Goal: Task Accomplishment & Management: Manage account settings

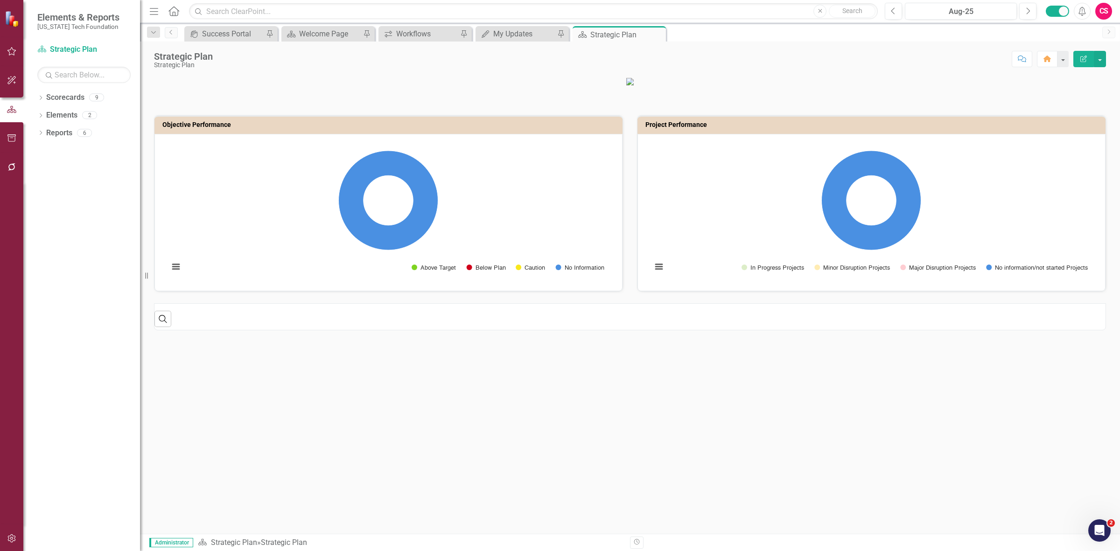
click at [12, 525] on div at bounding box center [11, 526] width 23 height 5
click at [13, 533] on button "button" at bounding box center [11, 539] width 21 height 20
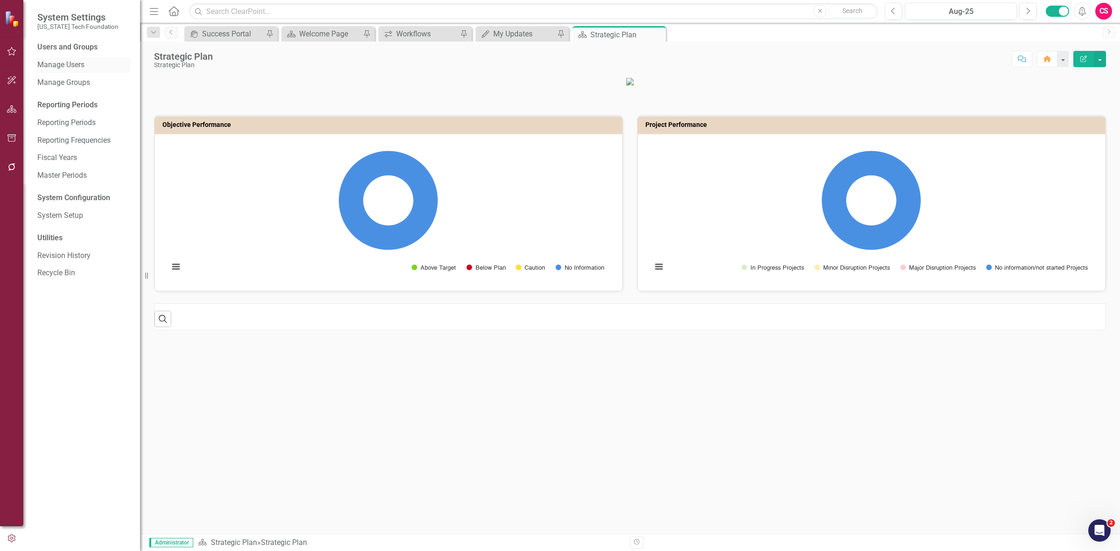
click at [82, 64] on link "Manage Users" at bounding box center [83, 65] width 93 height 11
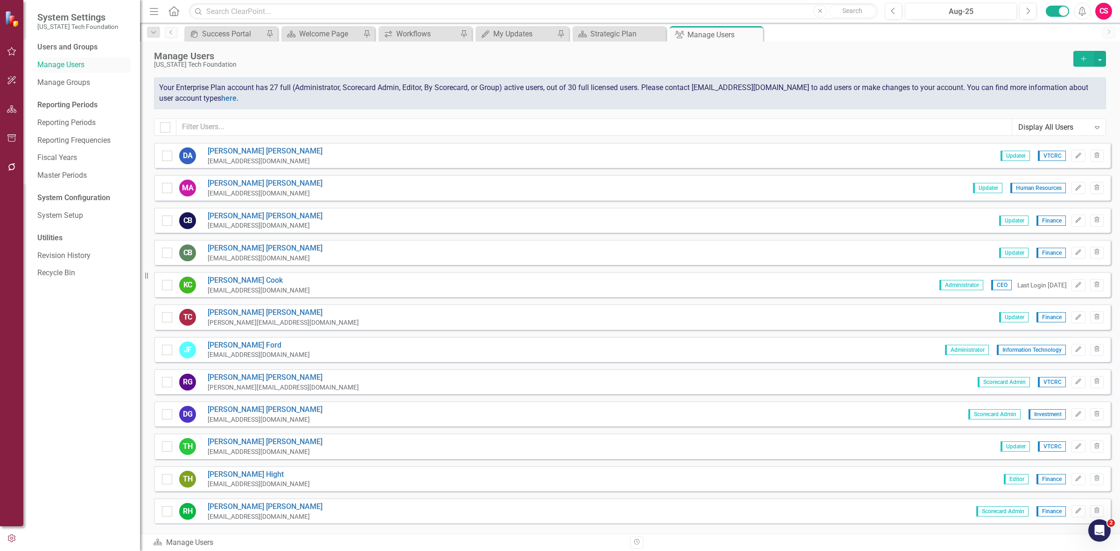
checkbox input "false"
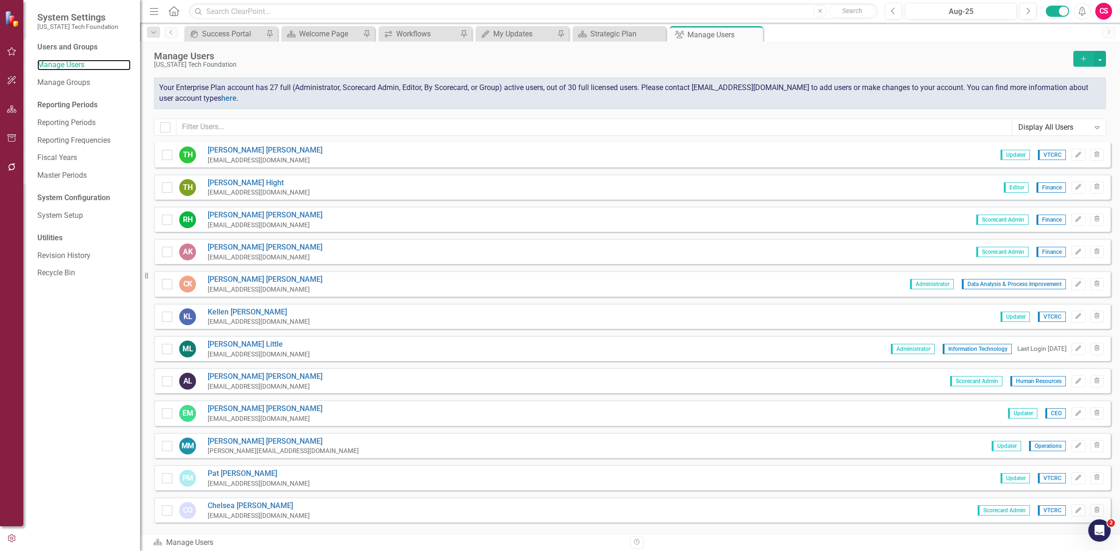
scroll to position [350, 0]
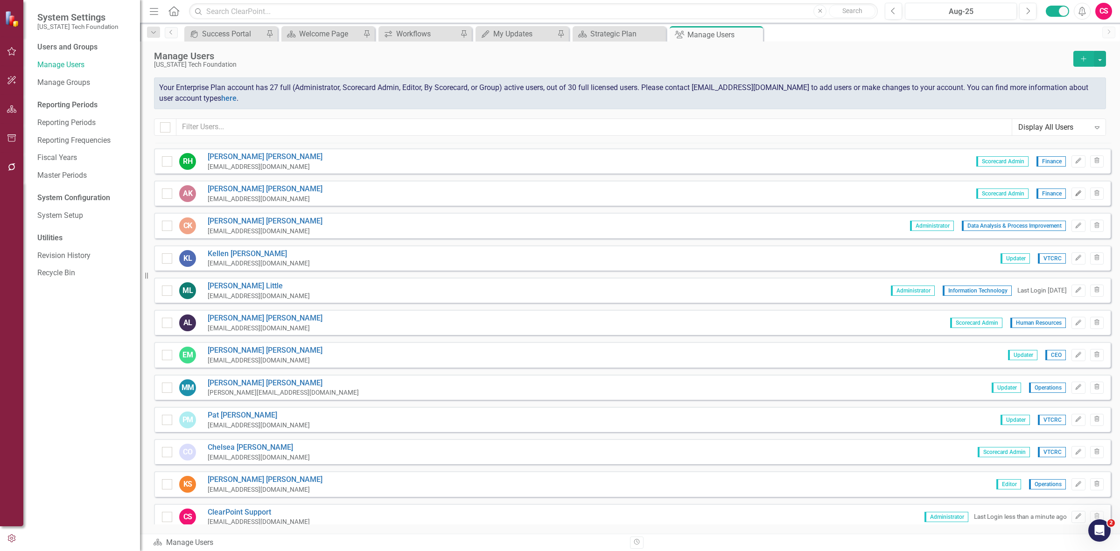
click at [1075, 191] on icon "Edit" at bounding box center [1078, 194] width 7 height 6
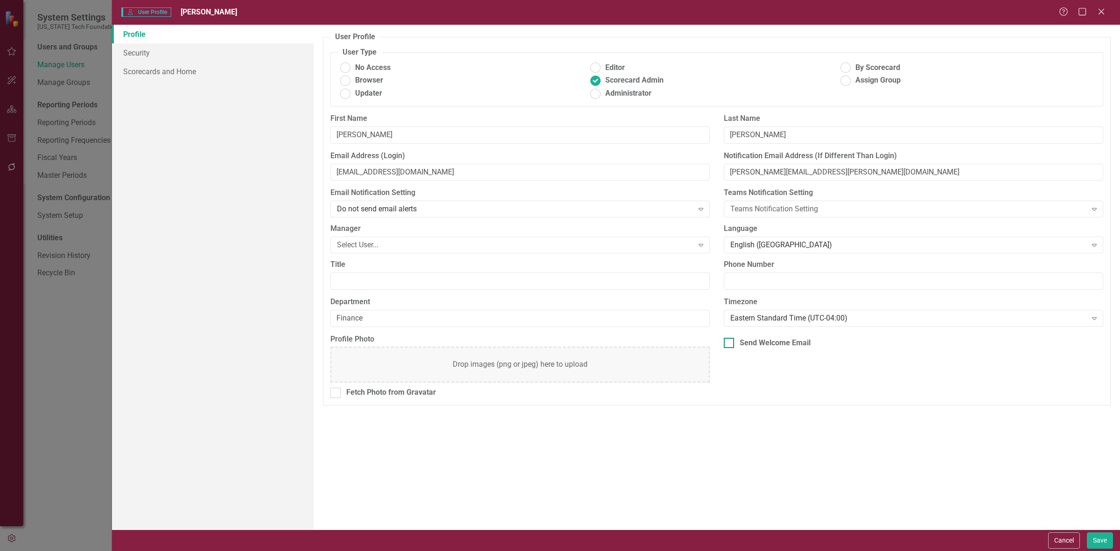
click at [779, 344] on div "Send Welcome Email" at bounding box center [775, 343] width 71 height 11
click at [730, 344] on input "Send Welcome Email" at bounding box center [727, 341] width 6 height 6
checkbox input "true"
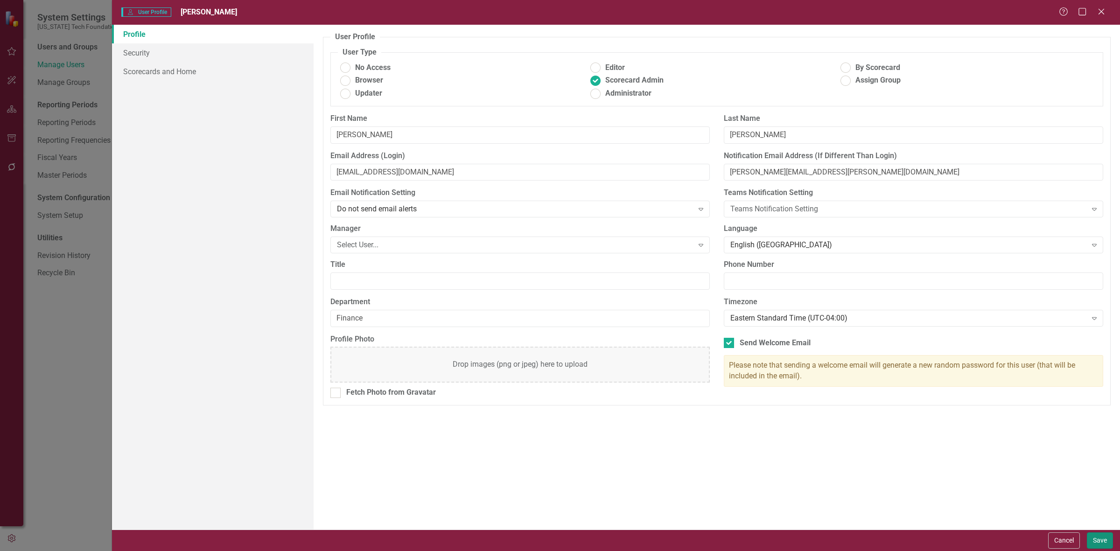
click at [1105, 542] on button "Save" at bounding box center [1100, 540] width 26 height 16
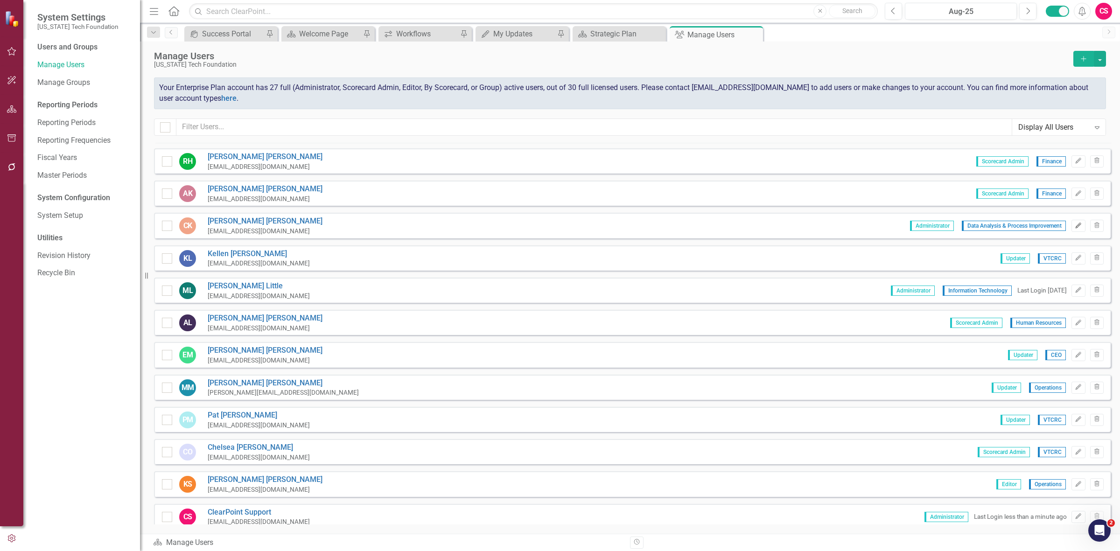
click at [1075, 223] on icon "Edit" at bounding box center [1078, 226] width 7 height 6
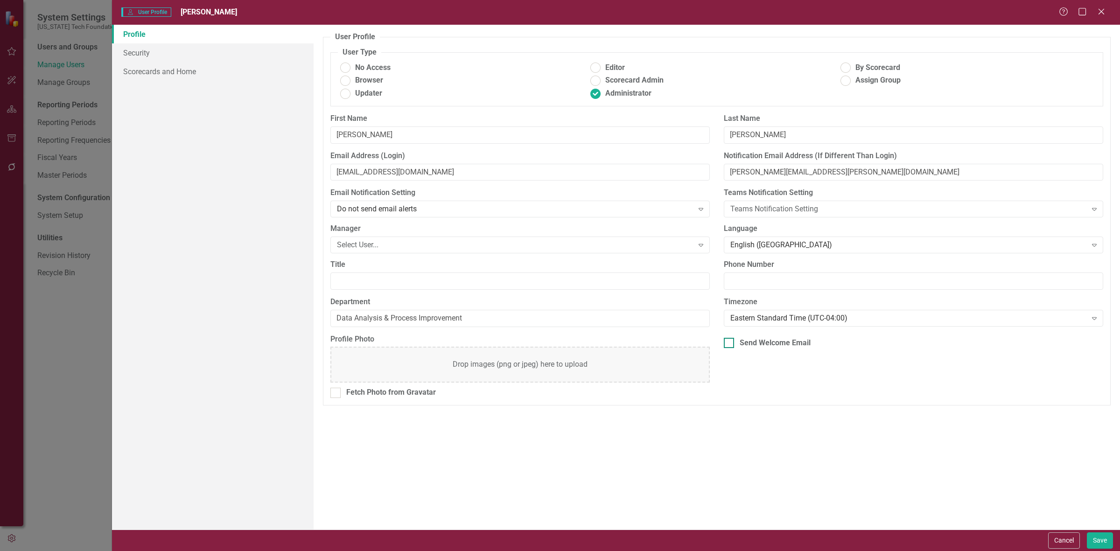
click at [782, 339] on div "Send Welcome Email" at bounding box center [775, 343] width 71 height 11
click at [730, 339] on input "Send Welcome Email" at bounding box center [727, 341] width 6 height 6
checkbox input "true"
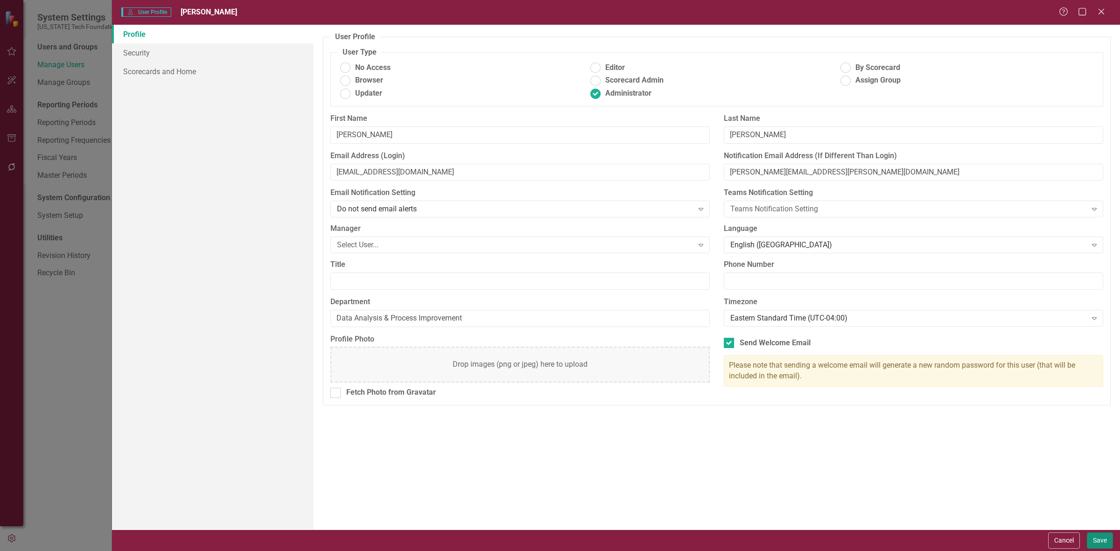
click at [1100, 538] on button "Save" at bounding box center [1100, 540] width 26 height 16
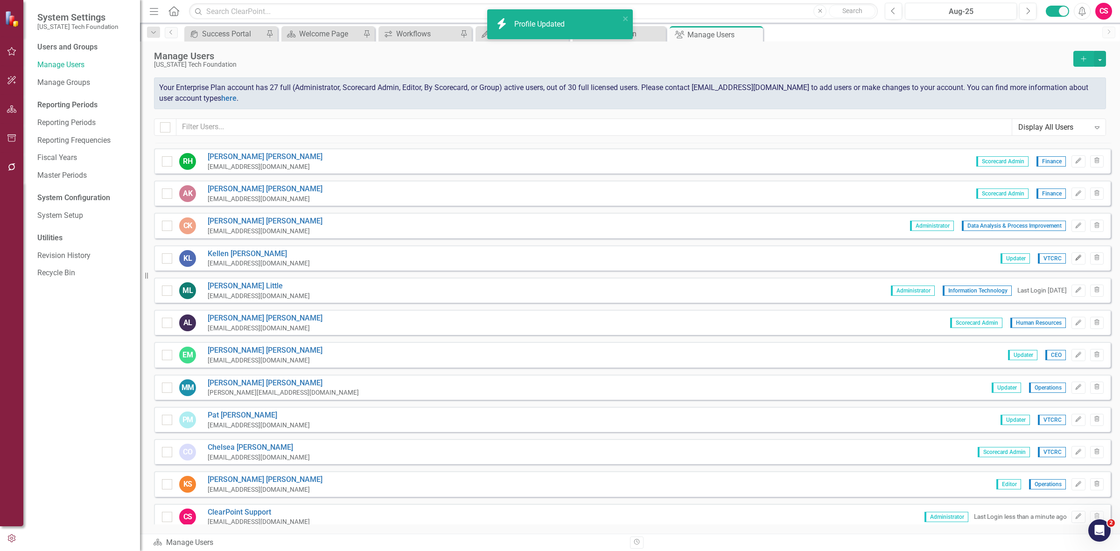
click at [1075, 255] on icon "button" at bounding box center [1078, 258] width 6 height 6
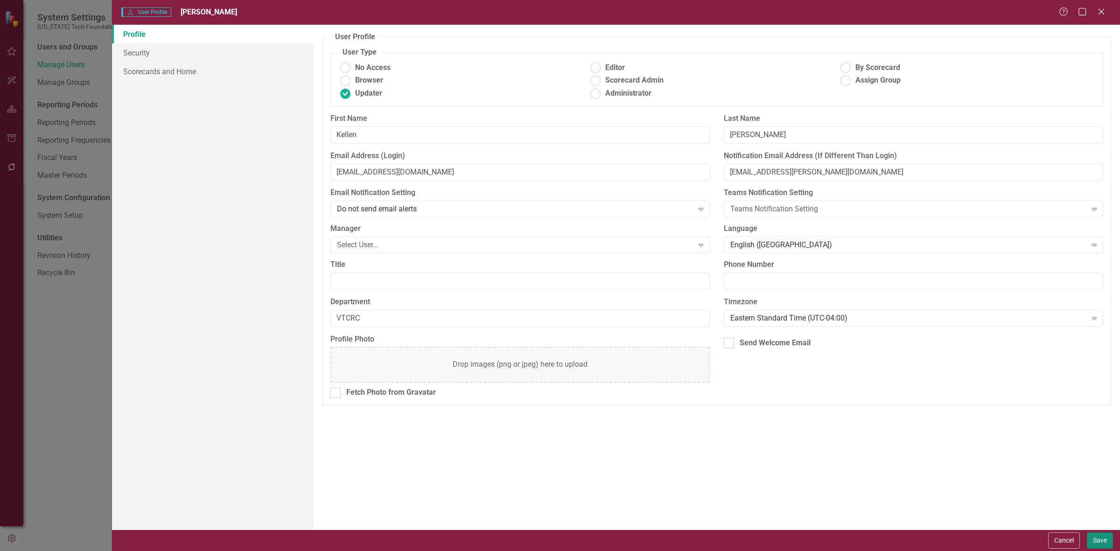
click at [1100, 542] on button "Save" at bounding box center [1100, 540] width 26 height 16
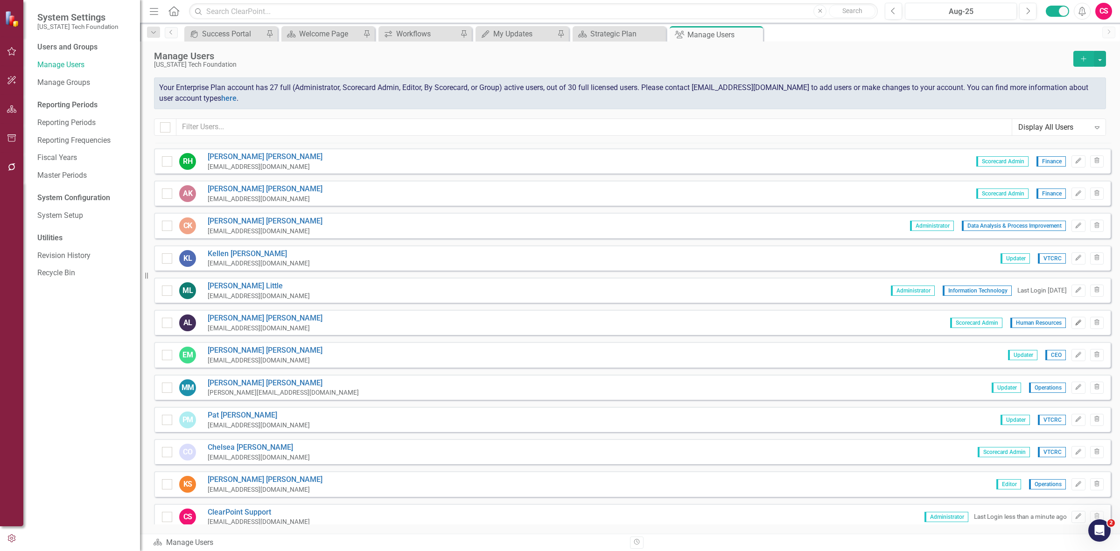
click at [1071, 318] on button "Edit" at bounding box center [1078, 323] width 14 height 12
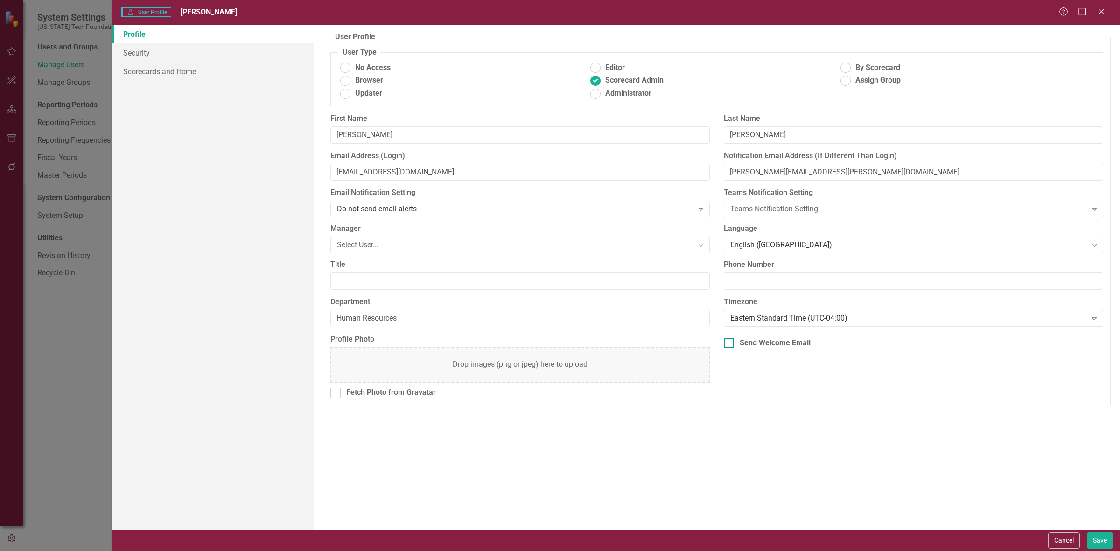
click at [789, 345] on div "Send Welcome Email" at bounding box center [775, 343] width 71 height 11
click at [730, 344] on input "Send Welcome Email" at bounding box center [727, 341] width 6 height 6
checkbox input "true"
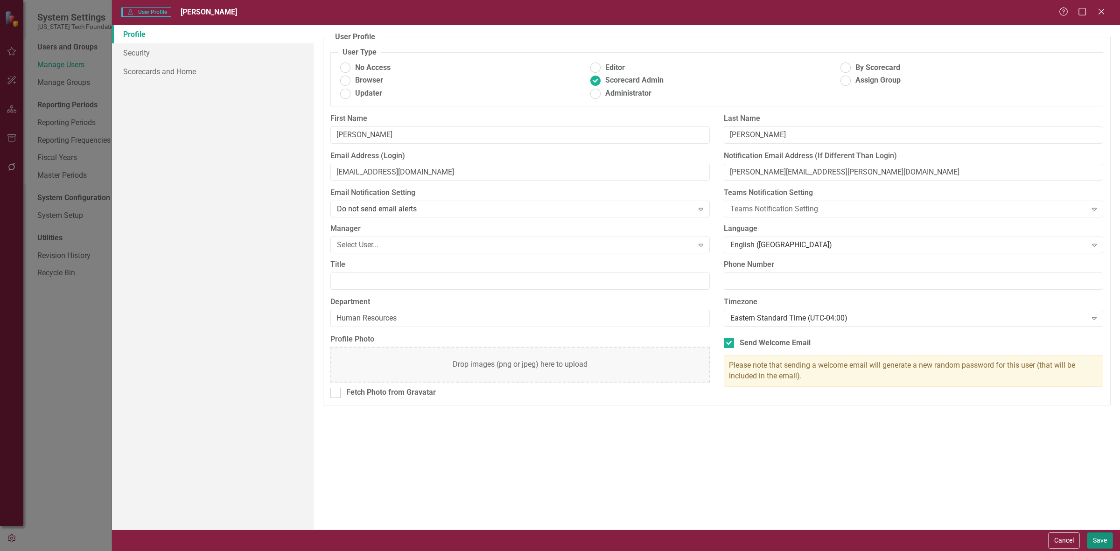
click at [1102, 538] on button "Save" at bounding box center [1100, 540] width 26 height 16
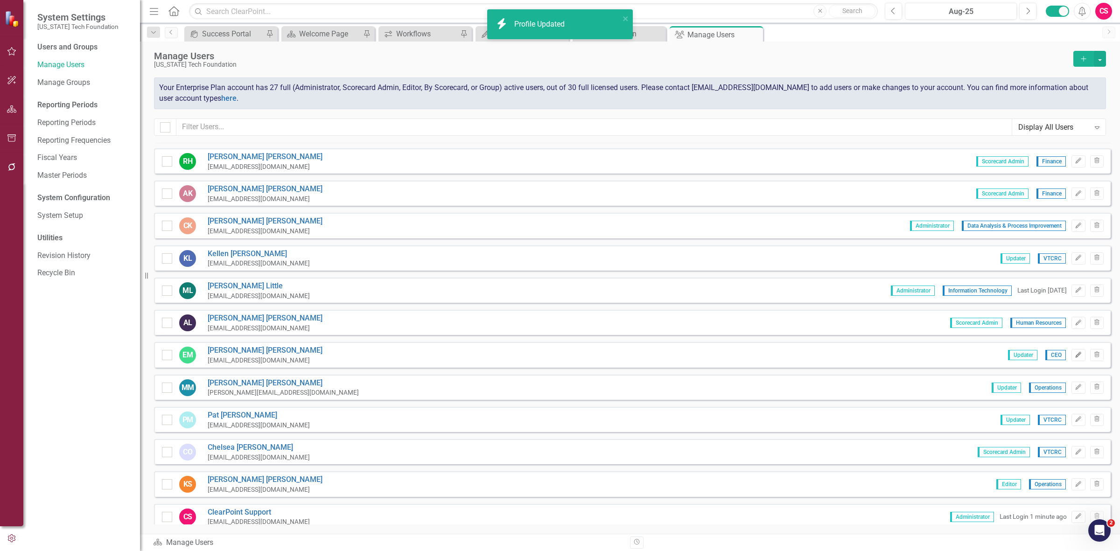
click at [1075, 352] on icon "button" at bounding box center [1078, 355] width 6 height 6
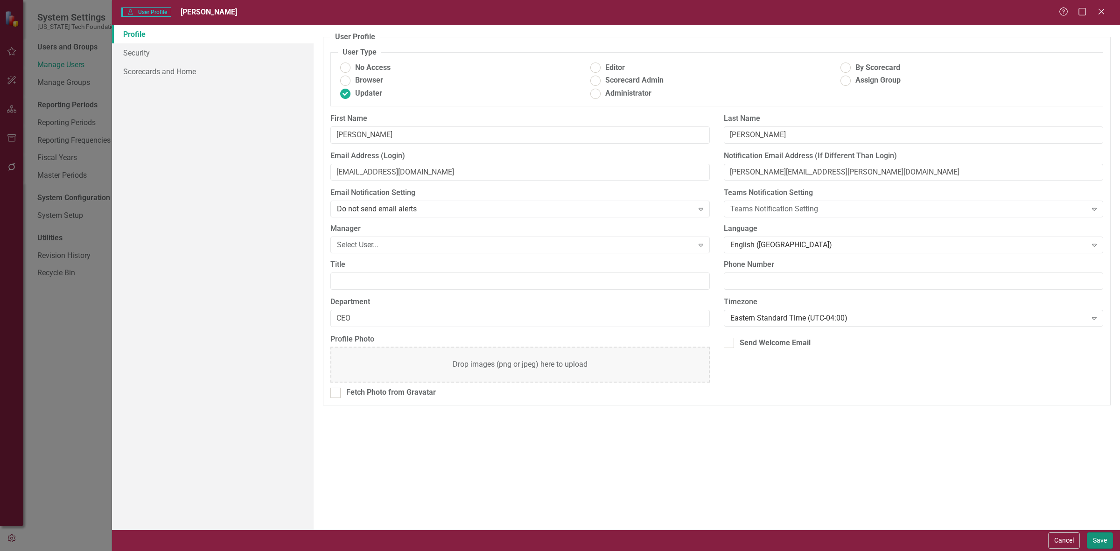
click at [1100, 542] on button "Save" at bounding box center [1100, 540] width 26 height 16
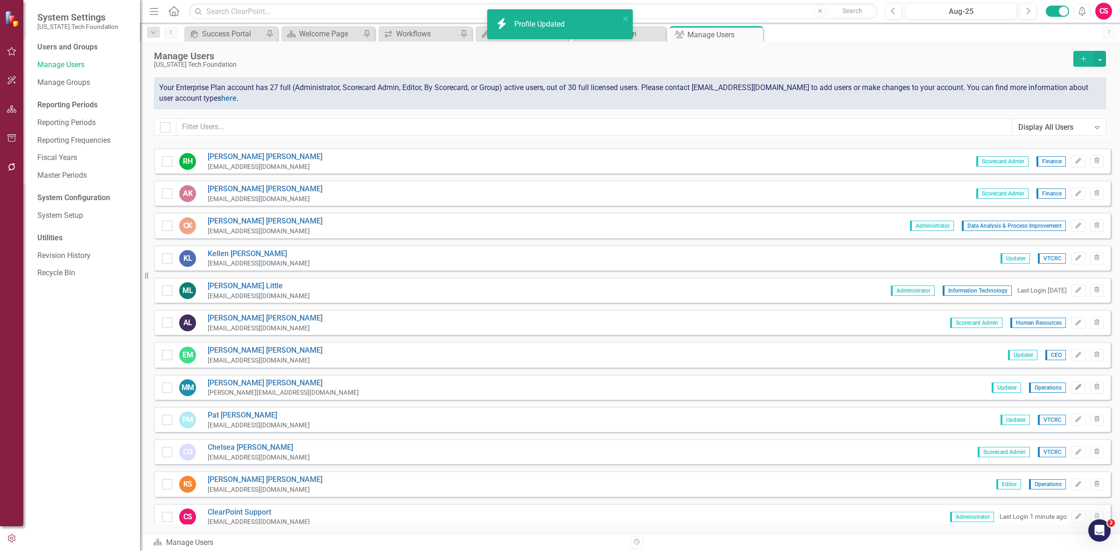
click at [1071, 382] on button "Edit" at bounding box center [1078, 388] width 14 height 12
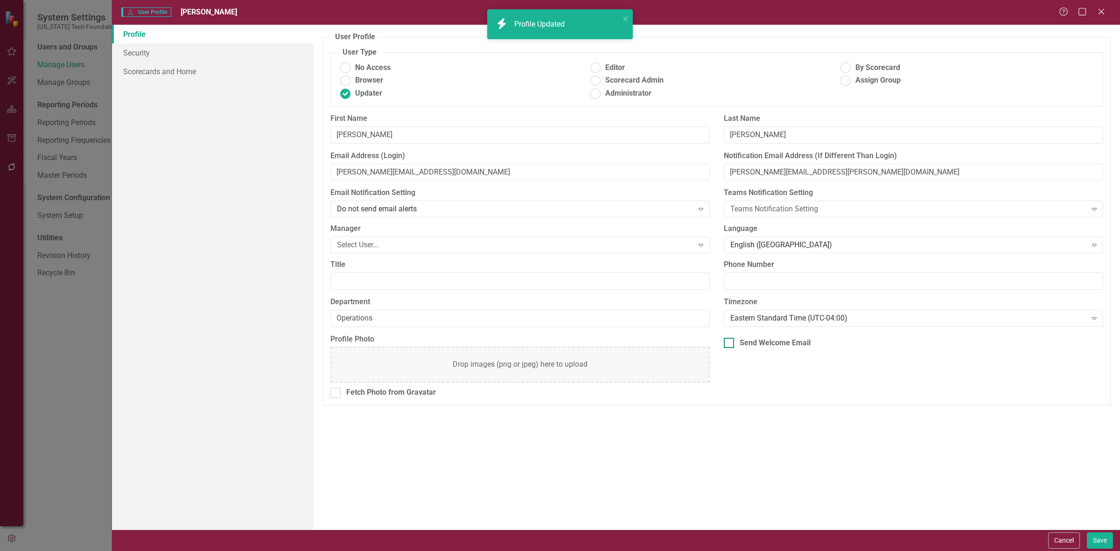
click at [805, 343] on div "Send Welcome Email" at bounding box center [775, 343] width 71 height 11
click at [730, 343] on input "Send Welcome Email" at bounding box center [727, 341] width 6 height 6
checkbox input "true"
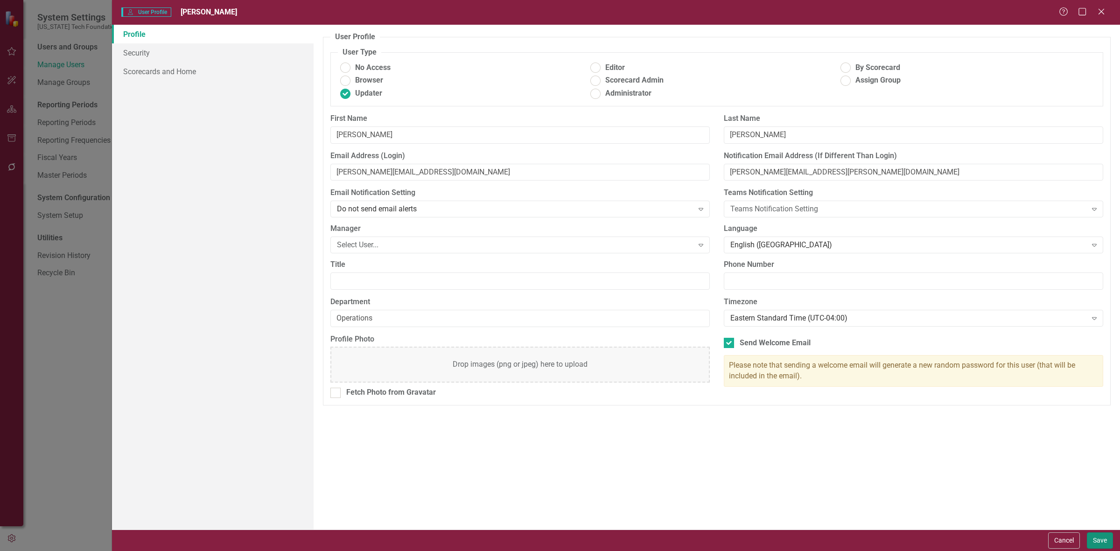
click at [1107, 537] on button "Save" at bounding box center [1100, 540] width 26 height 16
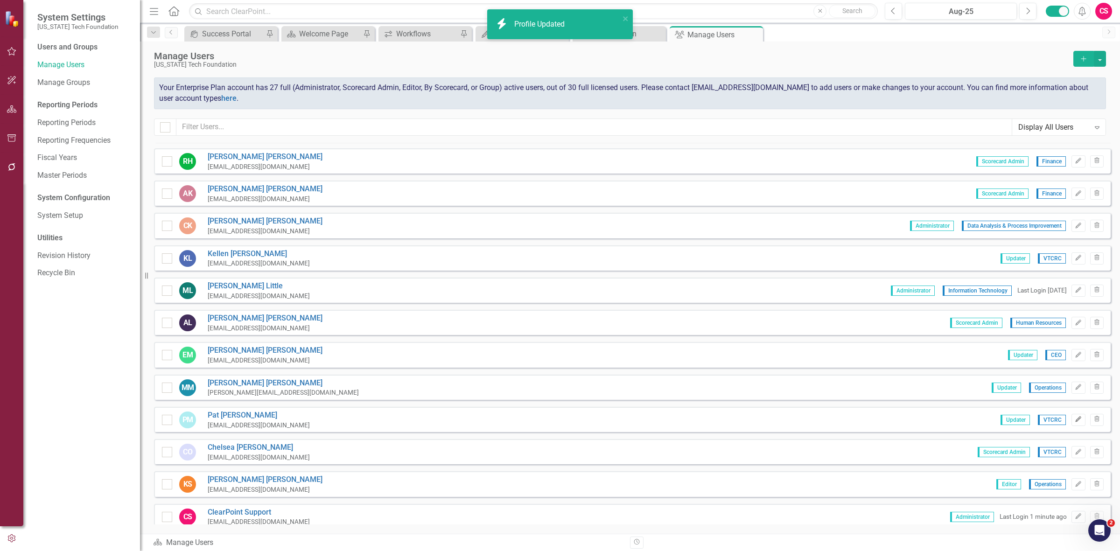
drag, startPoint x: 1069, startPoint y: 413, endPoint x: 1072, endPoint y: 419, distance: 6.1
click at [1071, 418] on button "Edit" at bounding box center [1078, 420] width 14 height 12
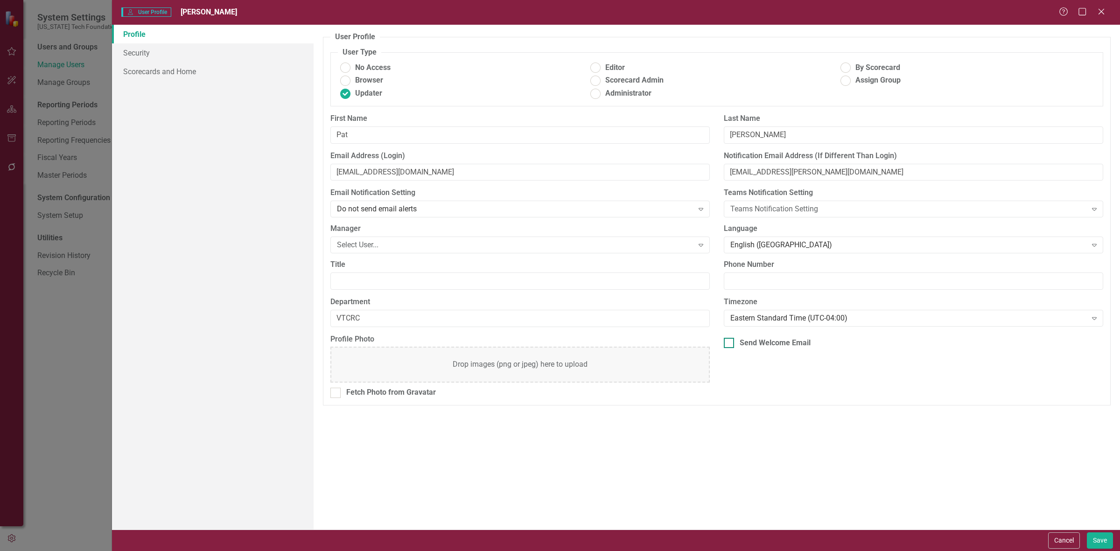
click at [744, 342] on div "Send Welcome Email" at bounding box center [775, 343] width 71 height 11
click at [730, 342] on input "Send Welcome Email" at bounding box center [727, 341] width 6 height 6
checkbox input "true"
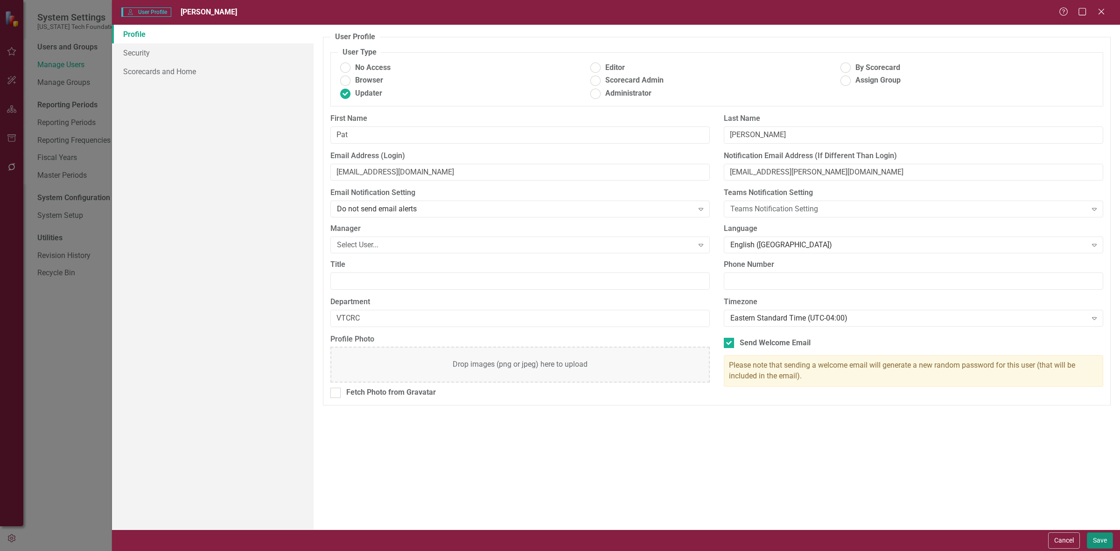
drag, startPoint x: 1099, startPoint y: 545, endPoint x: 1094, endPoint y: 540, distance: 6.3
click at [1095, 541] on button "Save" at bounding box center [1100, 540] width 26 height 16
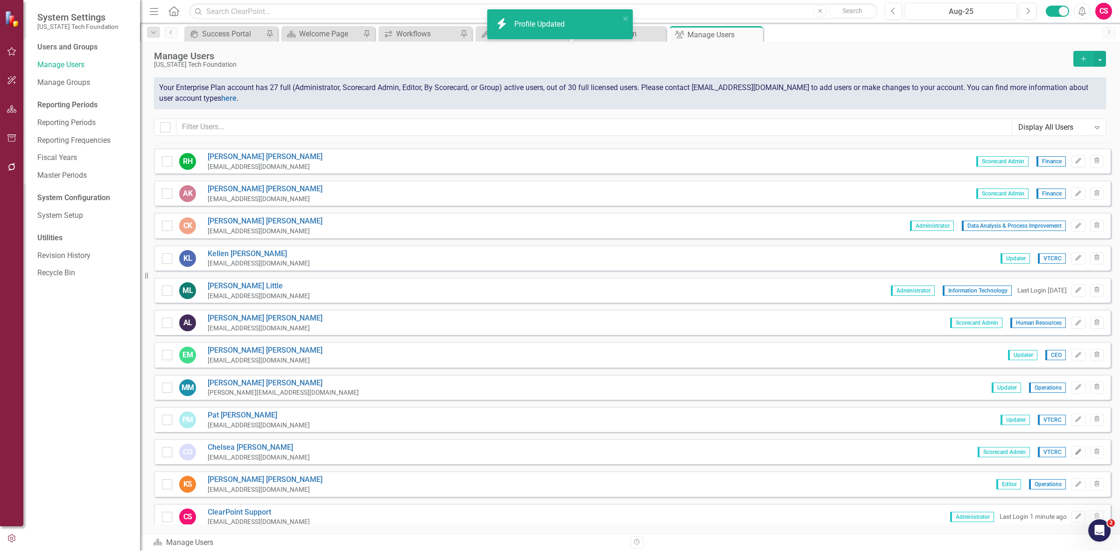
click at [1075, 449] on icon "Edit" at bounding box center [1078, 452] width 7 height 6
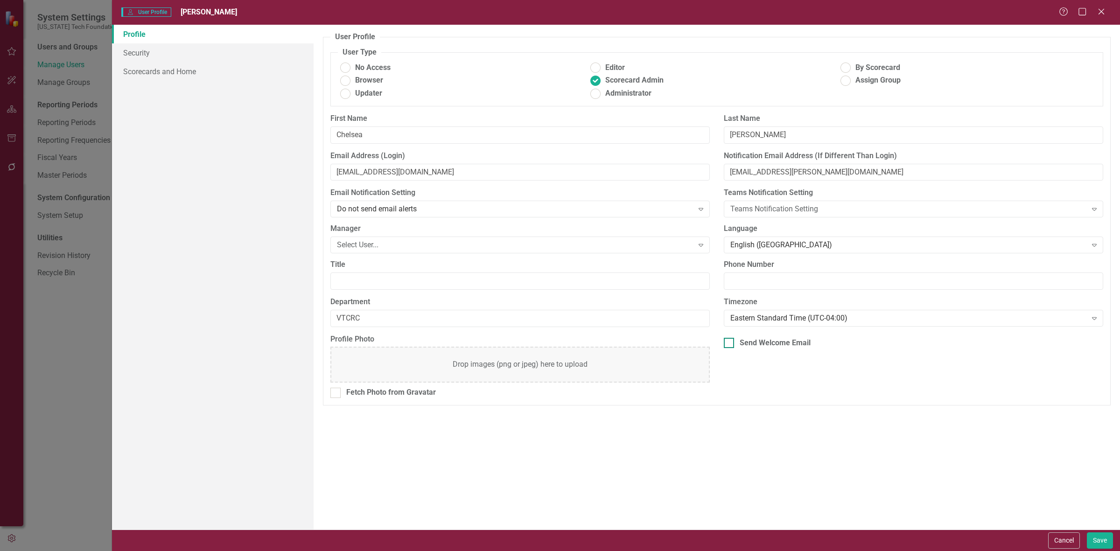
click at [775, 341] on div "Send Welcome Email" at bounding box center [775, 343] width 71 height 11
click at [730, 341] on input "Send Welcome Email" at bounding box center [727, 341] width 6 height 6
checkbox input "true"
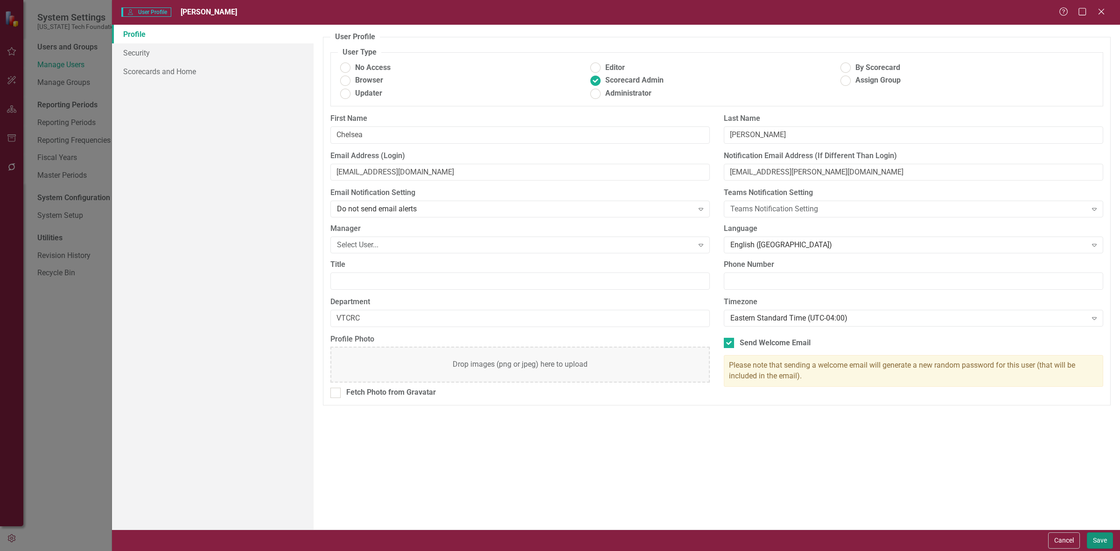
click at [1099, 542] on button "Save" at bounding box center [1100, 540] width 26 height 16
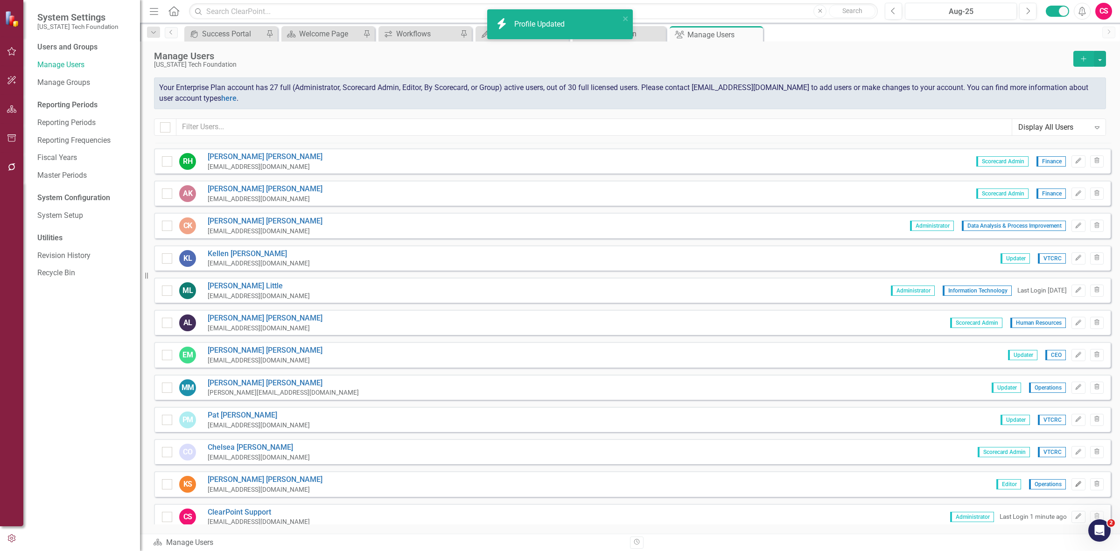
click at [1071, 478] on button "Edit" at bounding box center [1078, 484] width 14 height 12
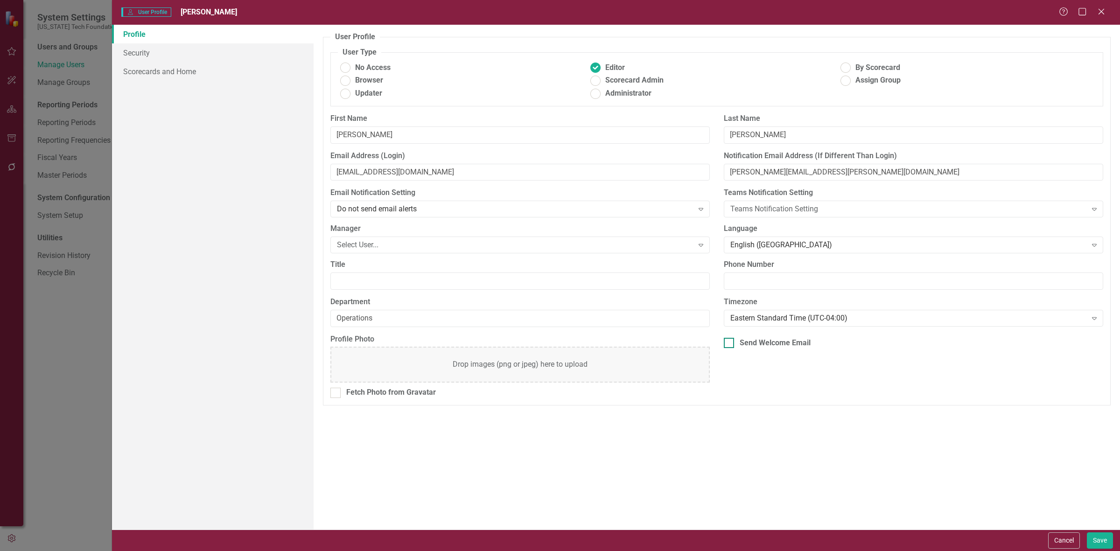
click at [770, 341] on div "Send Welcome Email" at bounding box center [775, 343] width 71 height 11
click at [730, 341] on input "Send Welcome Email" at bounding box center [727, 341] width 6 height 6
checkbox input "true"
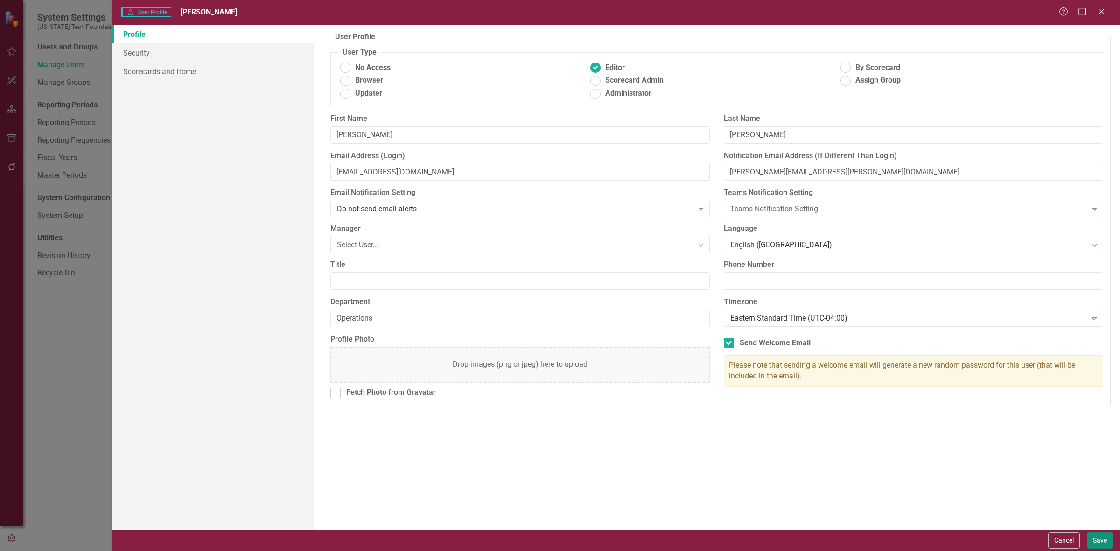
click at [1107, 539] on button "Save" at bounding box center [1100, 540] width 26 height 16
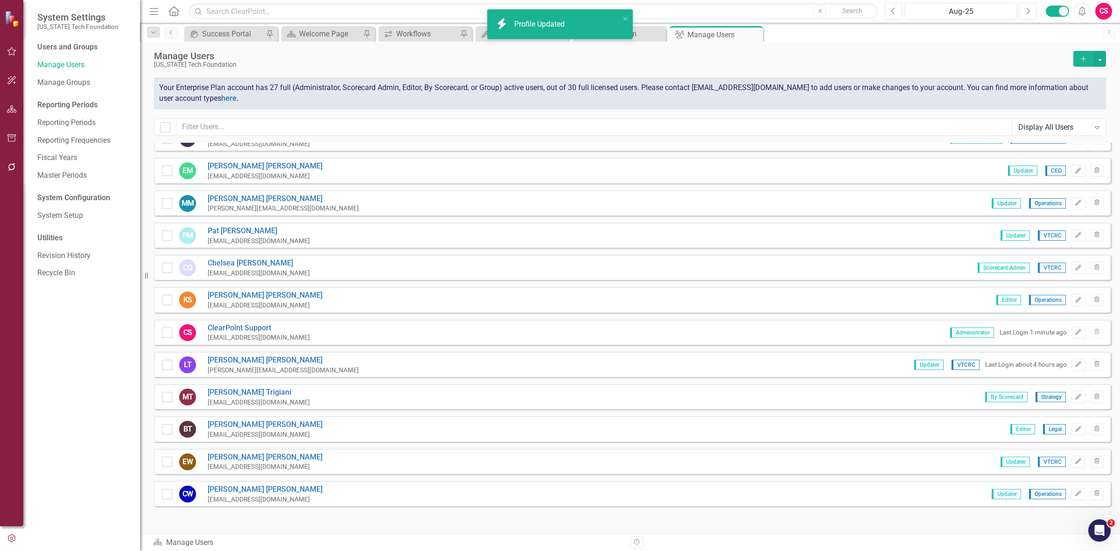
scroll to position [537, 0]
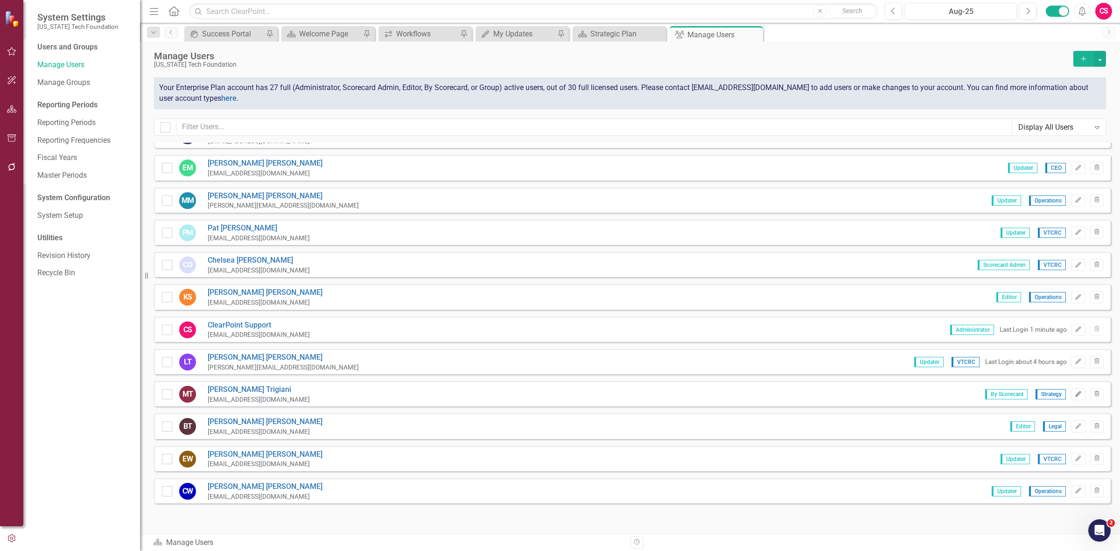
click at [1071, 388] on button "Edit" at bounding box center [1078, 394] width 14 height 12
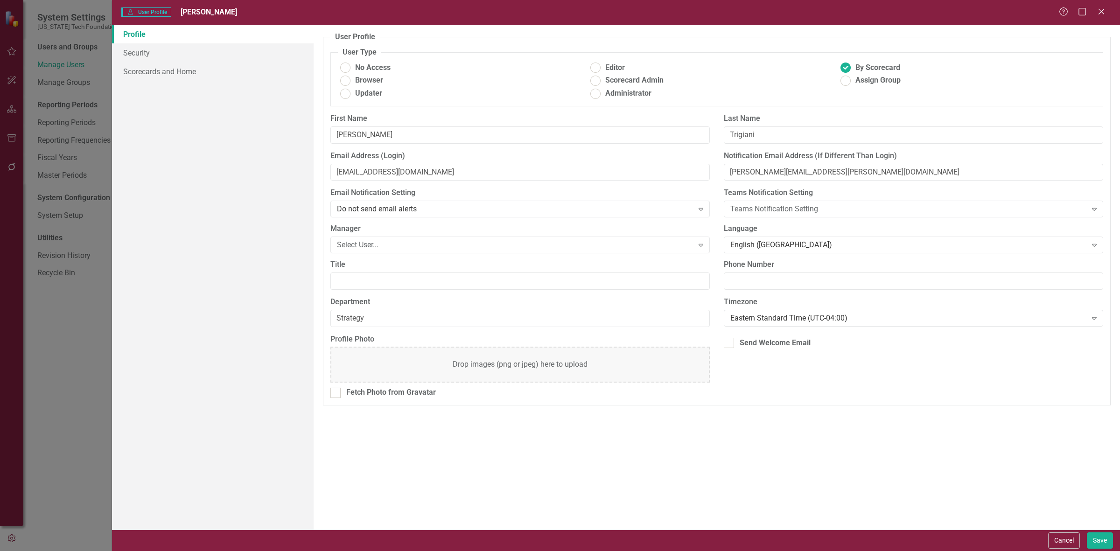
drag, startPoint x: 773, startPoint y: 345, endPoint x: 789, endPoint y: 352, distance: 16.9
click at [774, 346] on div "Send Welcome Email" at bounding box center [775, 343] width 71 height 11
click at [730, 344] on input "Send Welcome Email" at bounding box center [727, 341] width 6 height 6
checkbox input "true"
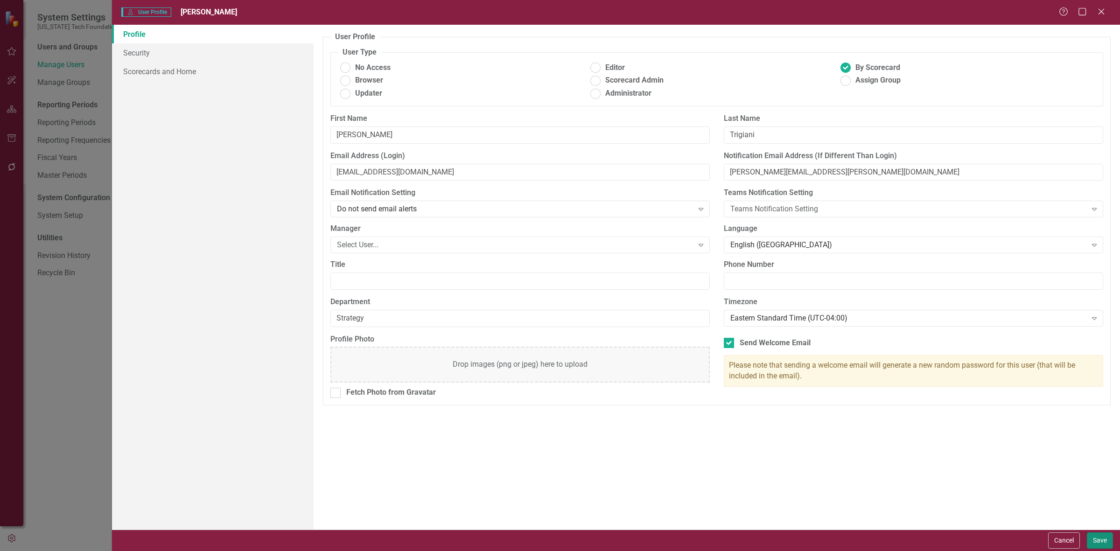
click at [1103, 540] on button "Save" at bounding box center [1100, 540] width 26 height 16
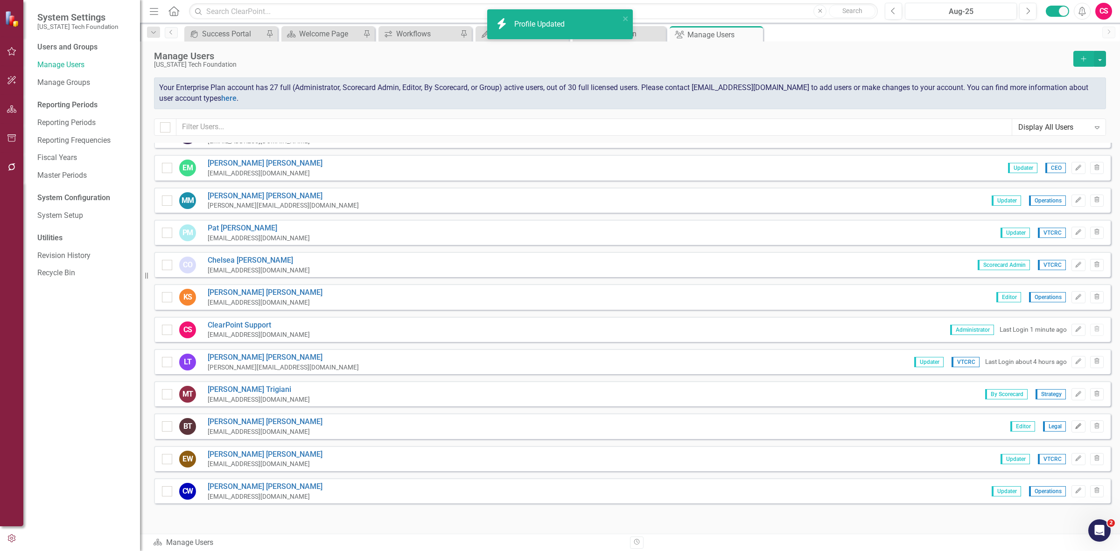
click at [1071, 420] on button "Edit" at bounding box center [1078, 426] width 14 height 12
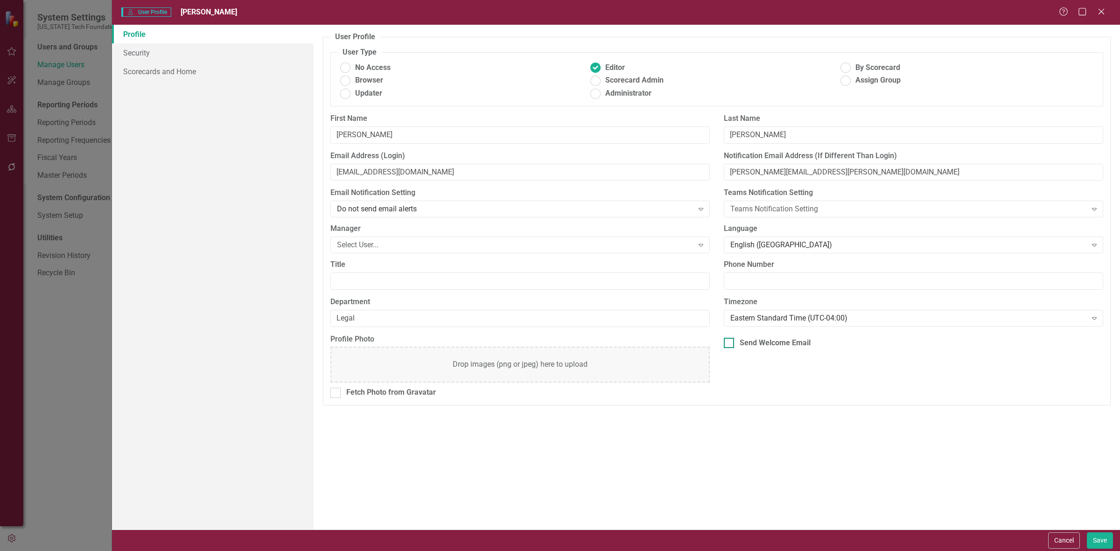
click at [789, 342] on div "Send Welcome Email" at bounding box center [775, 343] width 71 height 11
click at [730, 342] on input "Send Welcome Email" at bounding box center [727, 341] width 6 height 6
checkbox input "true"
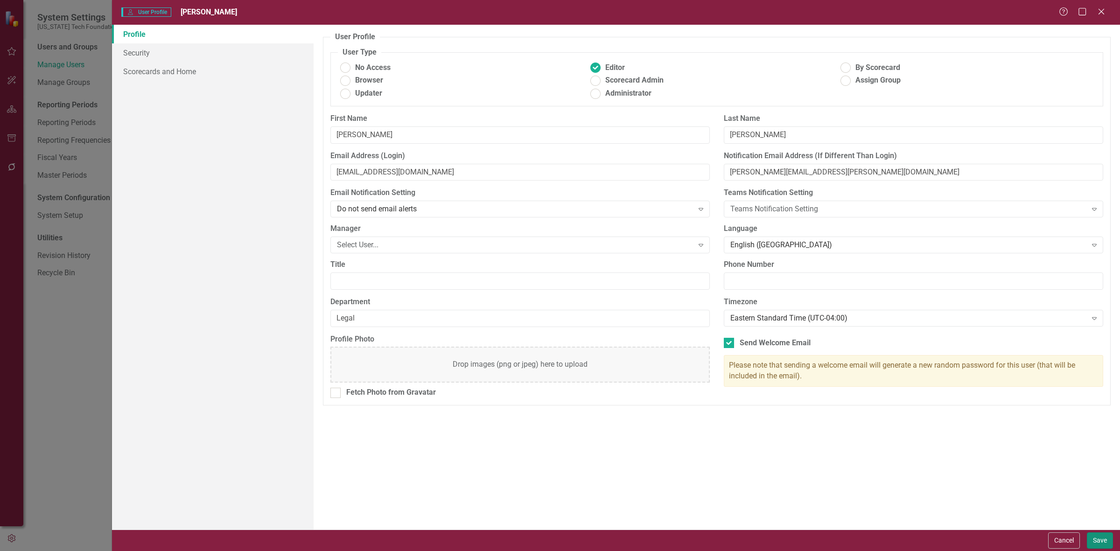
click at [1097, 540] on button "Save" at bounding box center [1100, 540] width 26 height 16
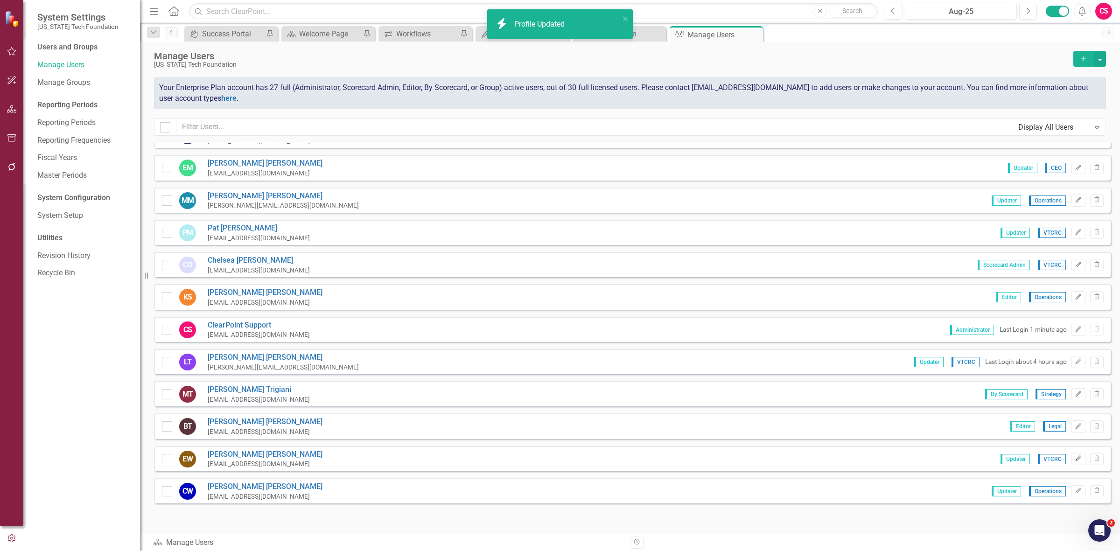
click at [1075, 456] on icon "Edit" at bounding box center [1078, 459] width 7 height 6
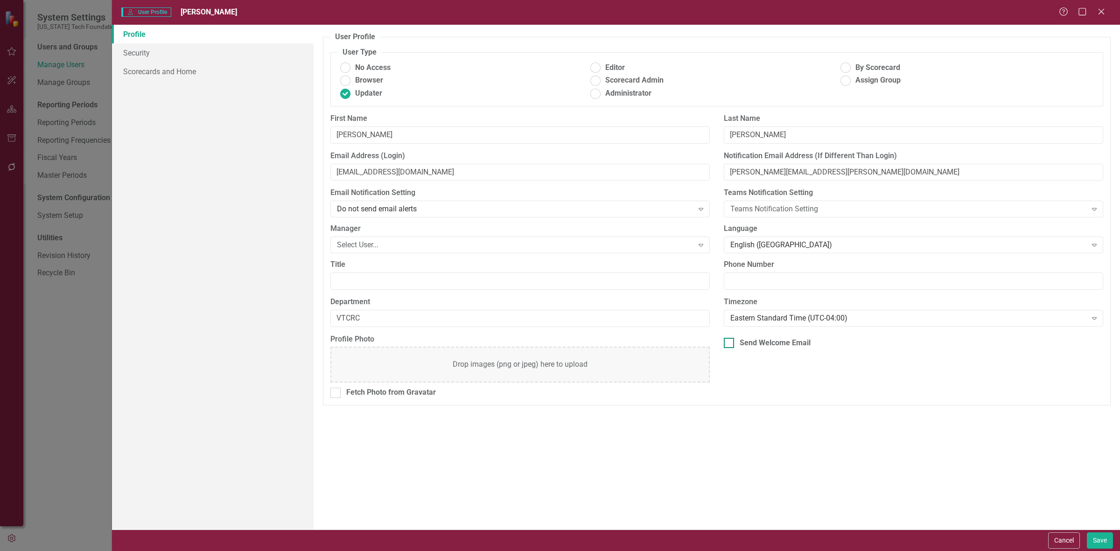
click at [728, 343] on input "Send Welcome Email" at bounding box center [727, 341] width 6 height 6
checkbox input "true"
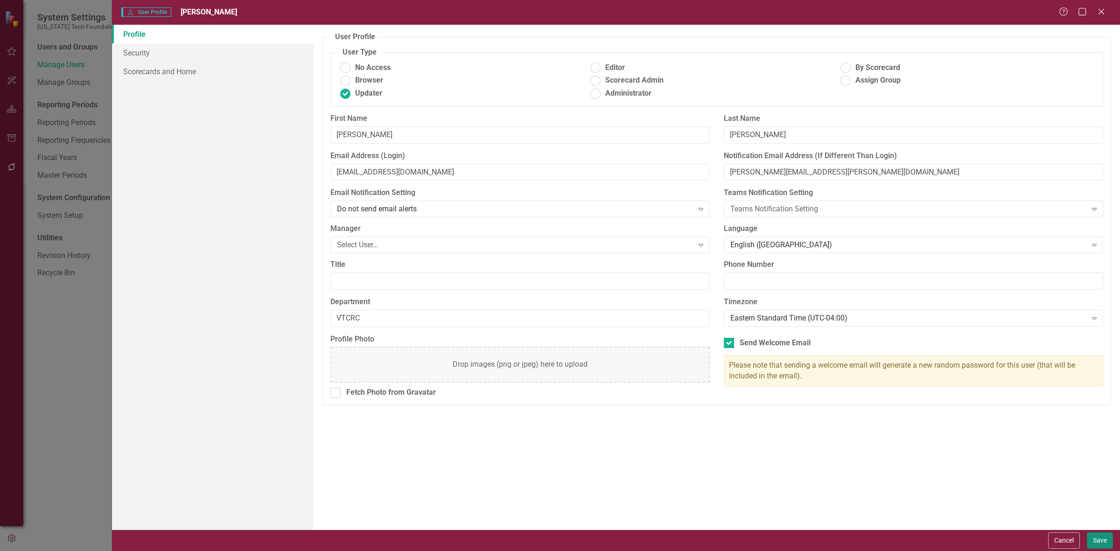
click at [1099, 535] on button "Save" at bounding box center [1100, 540] width 26 height 16
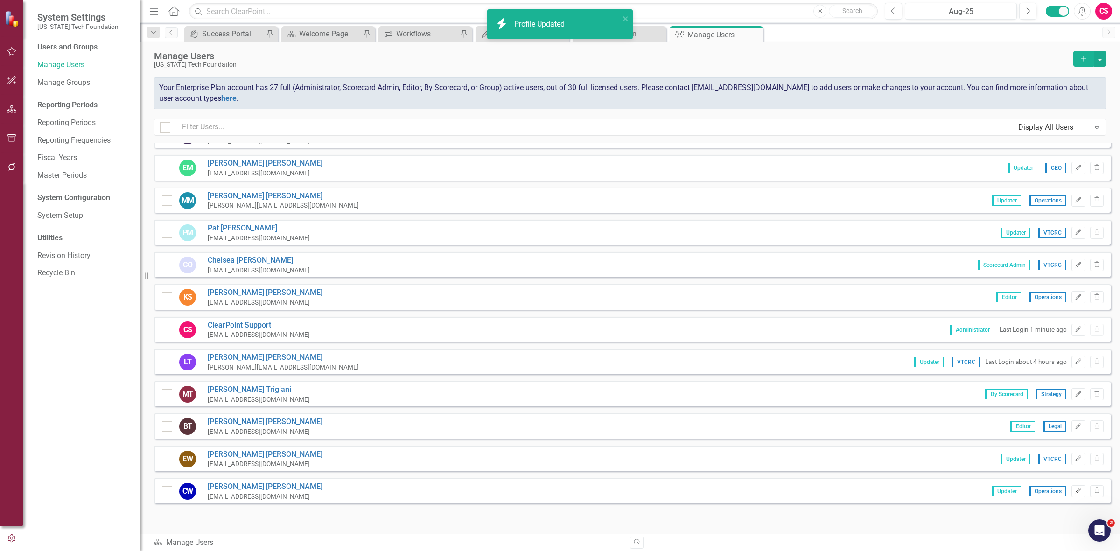
click at [1071, 485] on button "Edit" at bounding box center [1078, 491] width 14 height 12
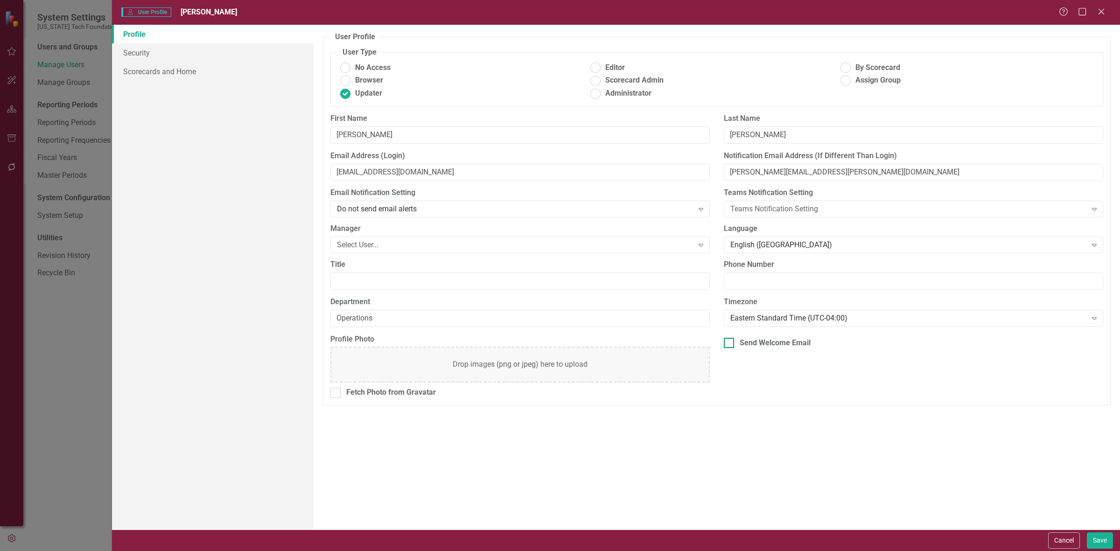
click at [765, 344] on div "Send Welcome Email" at bounding box center [775, 343] width 71 height 11
click at [730, 344] on input "Send Welcome Email" at bounding box center [727, 341] width 6 height 6
checkbox input "true"
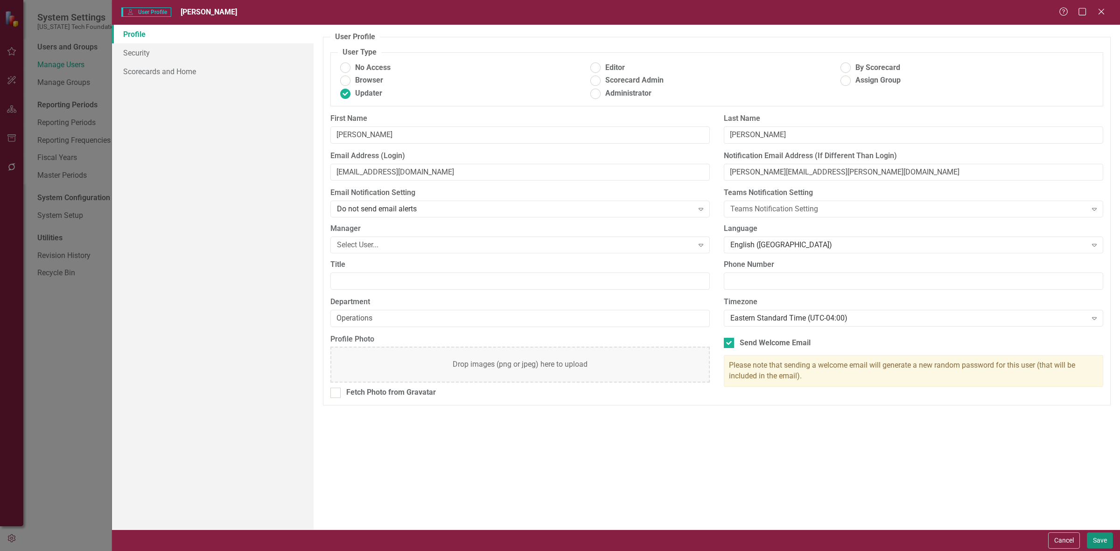
click at [1088, 543] on button "Save" at bounding box center [1100, 540] width 26 height 16
